Goal: Transaction & Acquisition: Book appointment/travel/reservation

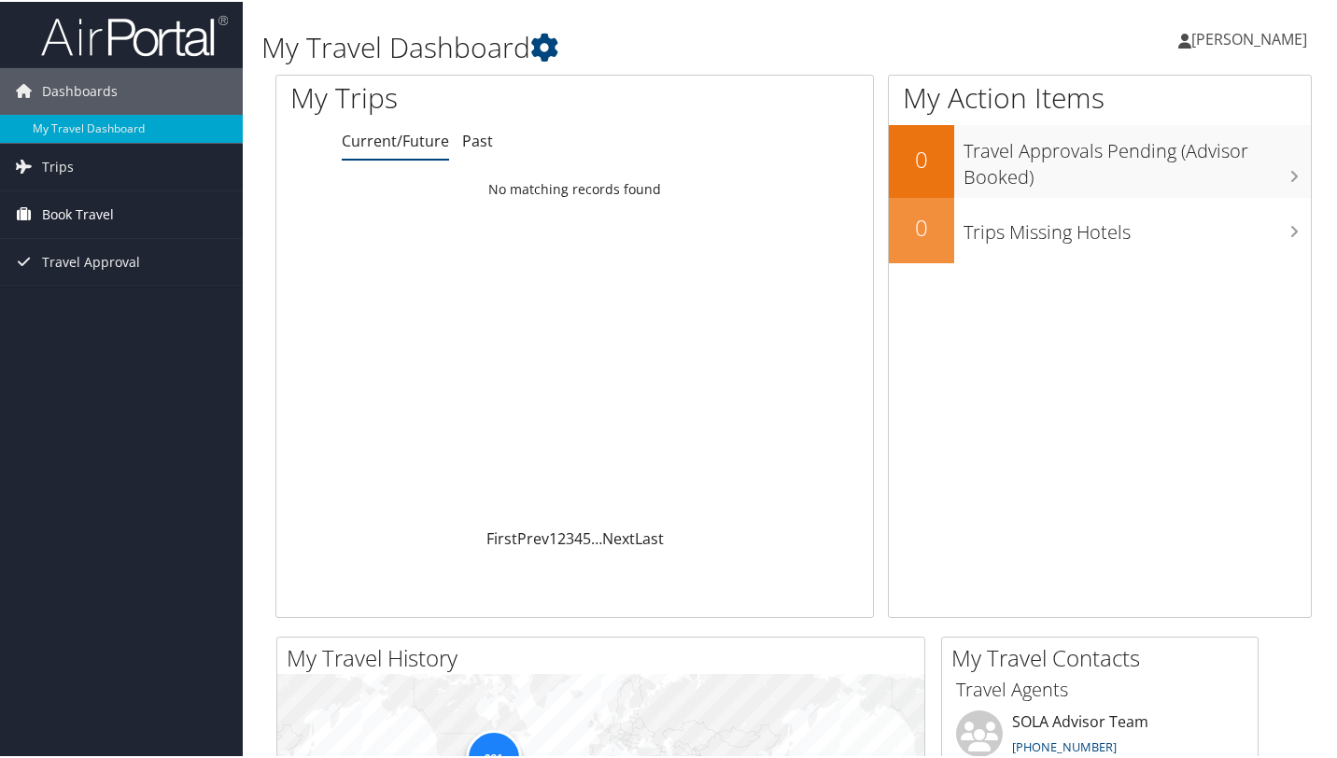
click at [68, 211] on span "Book Travel" at bounding box center [78, 212] width 72 height 47
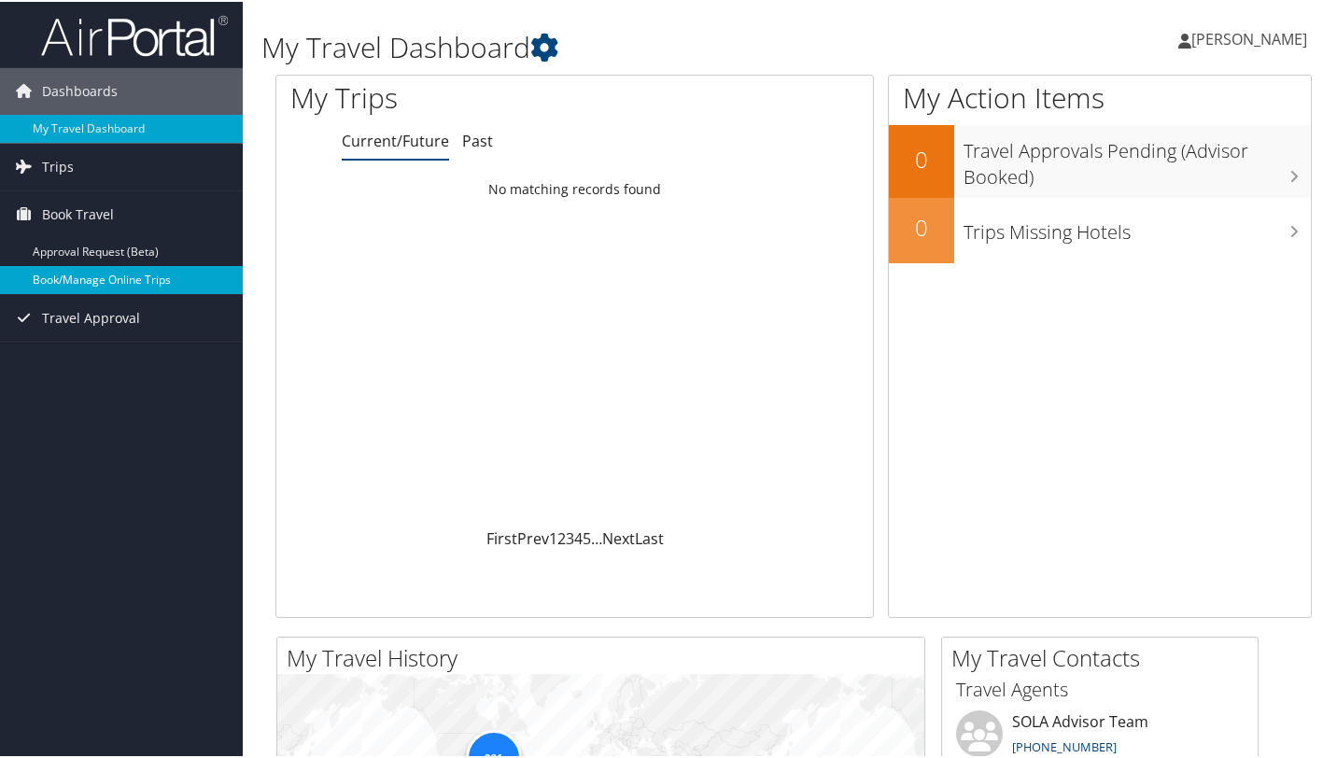
click at [70, 281] on link "Book/Manage Online Trips" at bounding box center [121, 278] width 243 height 28
click at [99, 278] on link "Book/Manage Online Trips" at bounding box center [121, 278] width 243 height 28
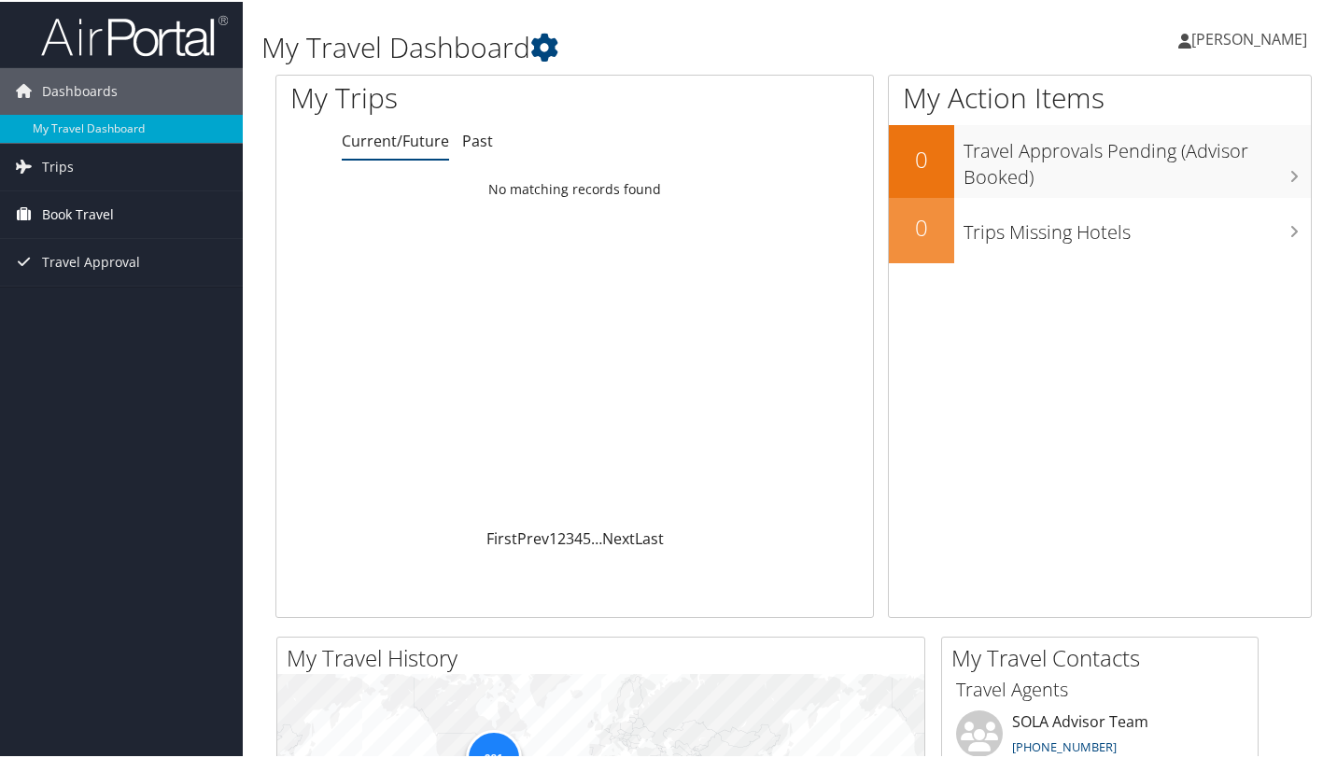
click at [71, 212] on span "Book Travel" at bounding box center [78, 212] width 72 height 47
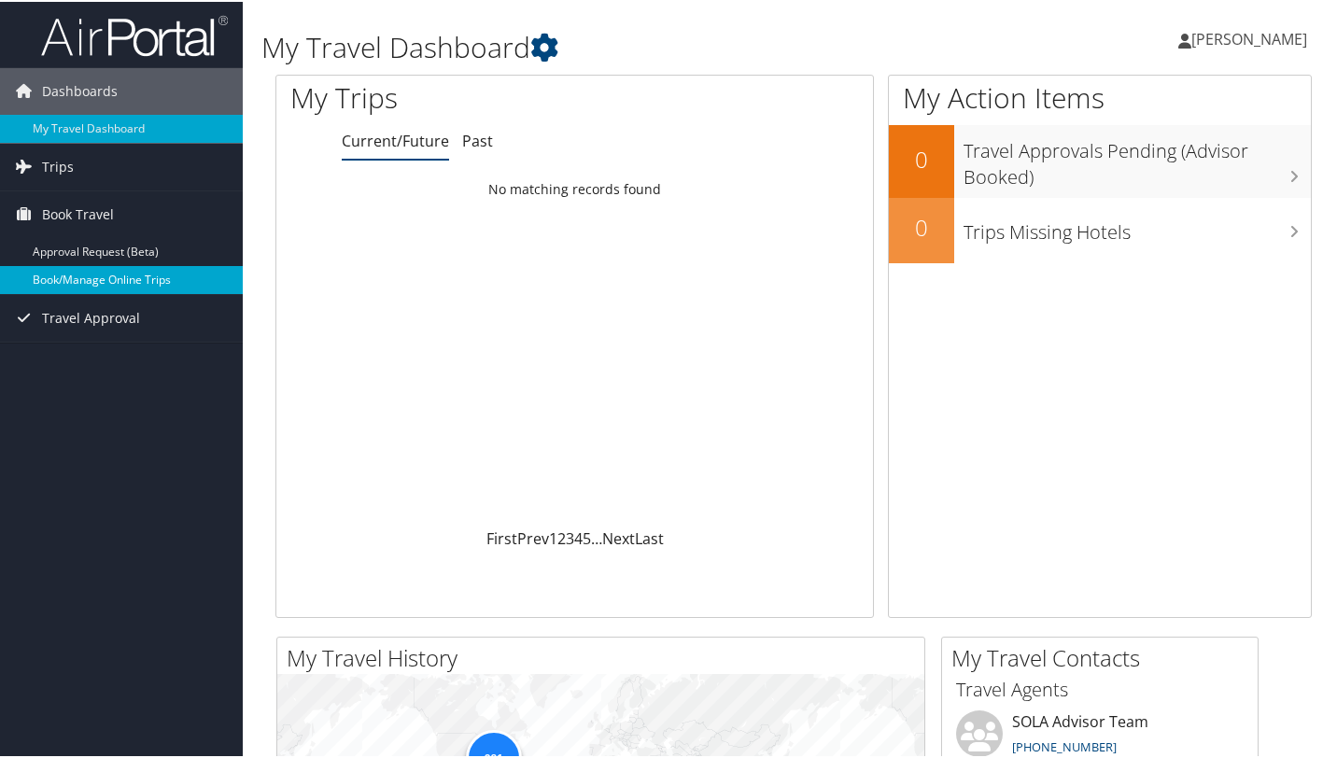
click at [74, 281] on link "Book/Manage Online Trips" at bounding box center [121, 278] width 243 height 28
